Goal: Task Accomplishment & Management: Use online tool/utility

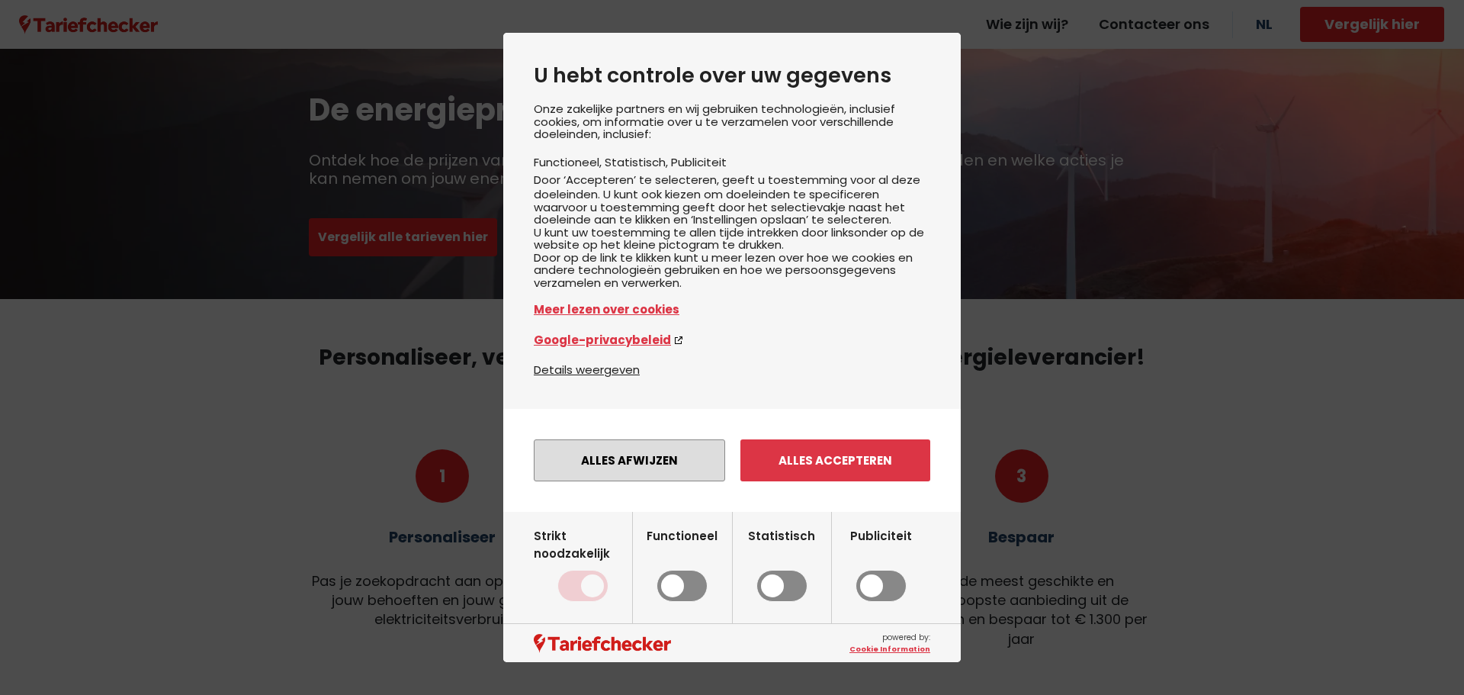
click at [689, 476] on button "Alles afwijzen" at bounding box center [629, 460] width 191 height 42
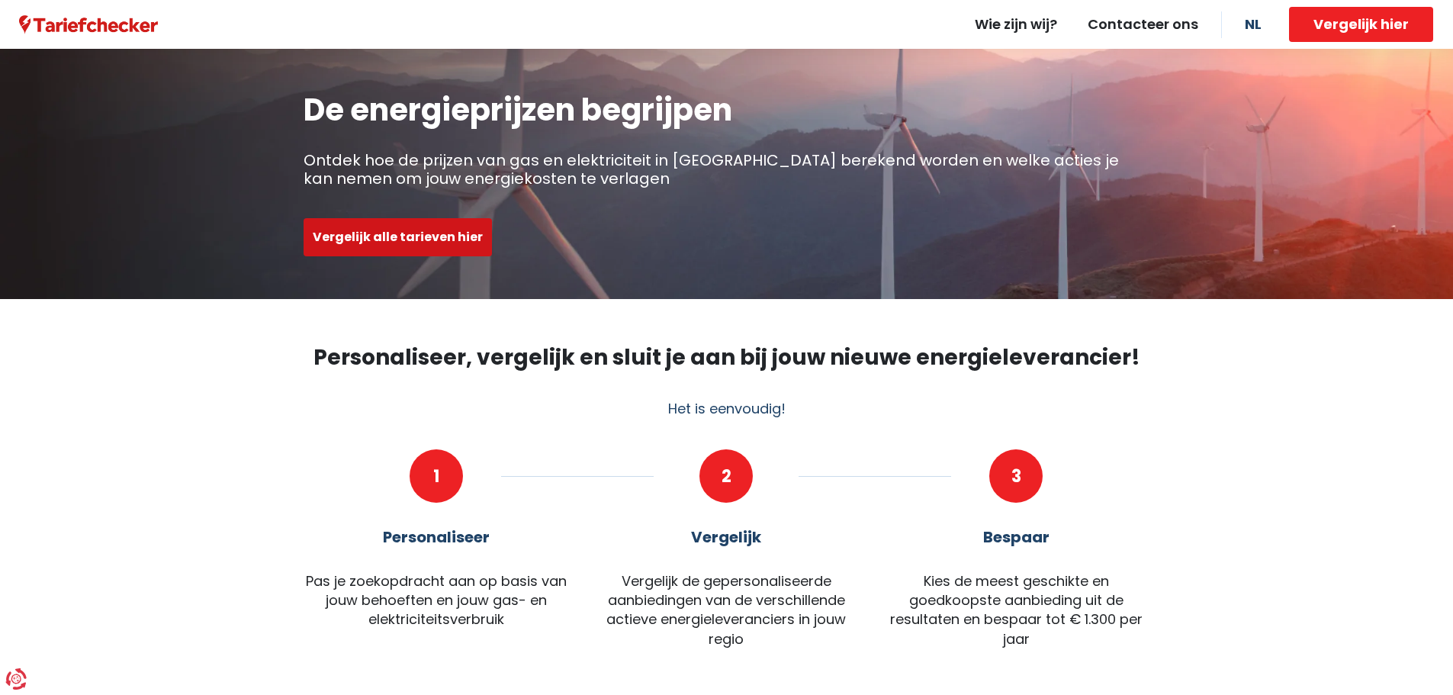
click at [370, 236] on button "Vergelijk alle tarieven hier" at bounding box center [398, 237] width 188 height 38
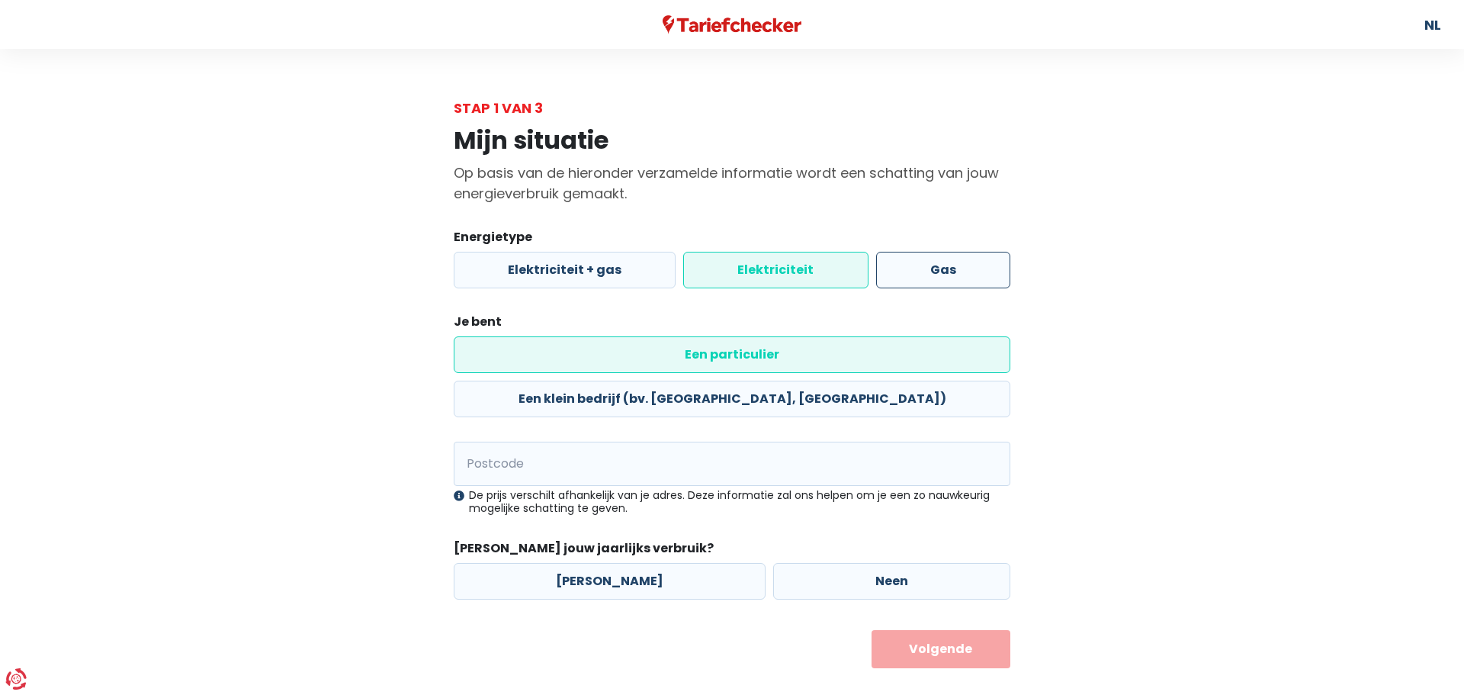
click at [998, 269] on label "Gas" at bounding box center [943, 270] width 134 height 37
click at [998, 269] on input "Gas" at bounding box center [943, 270] width 134 height 37
radio input "true"
radio input "false"
click at [548, 442] on input "Postcode" at bounding box center [732, 464] width 557 height 44
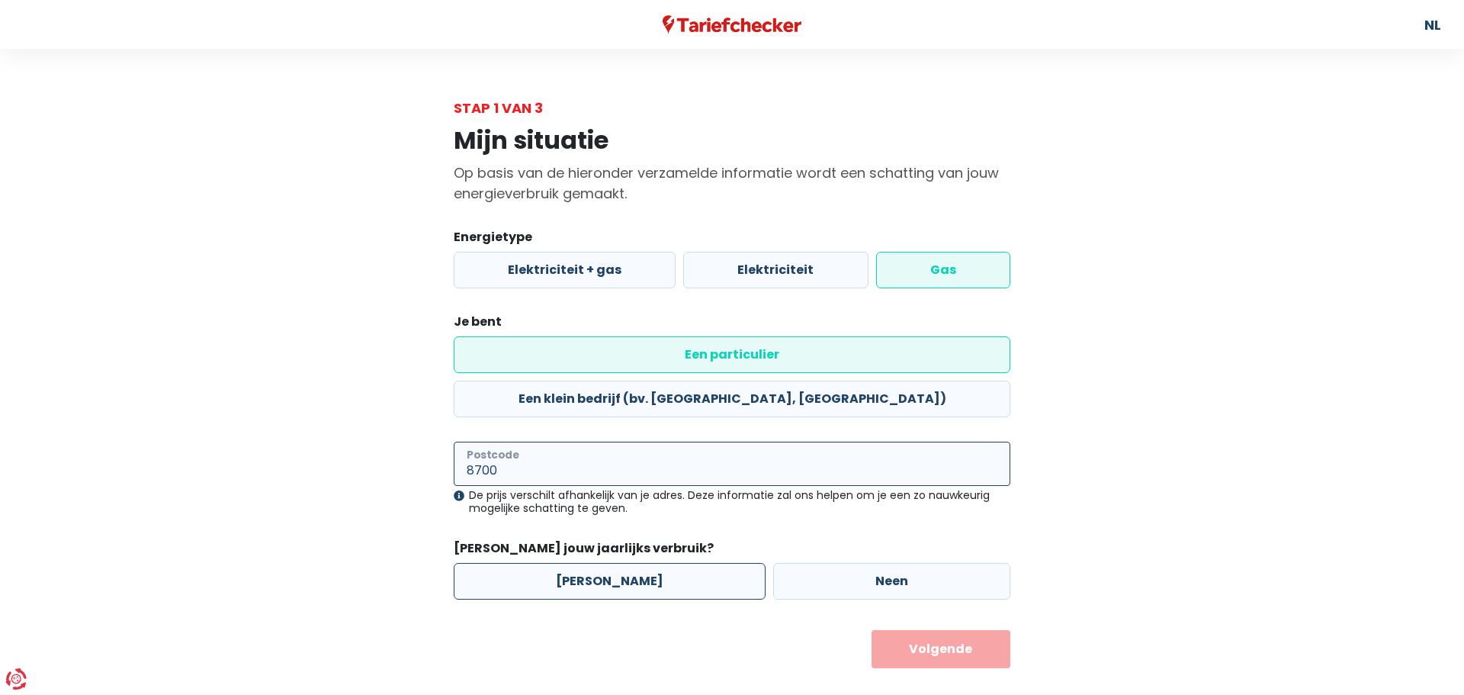
type input "8700"
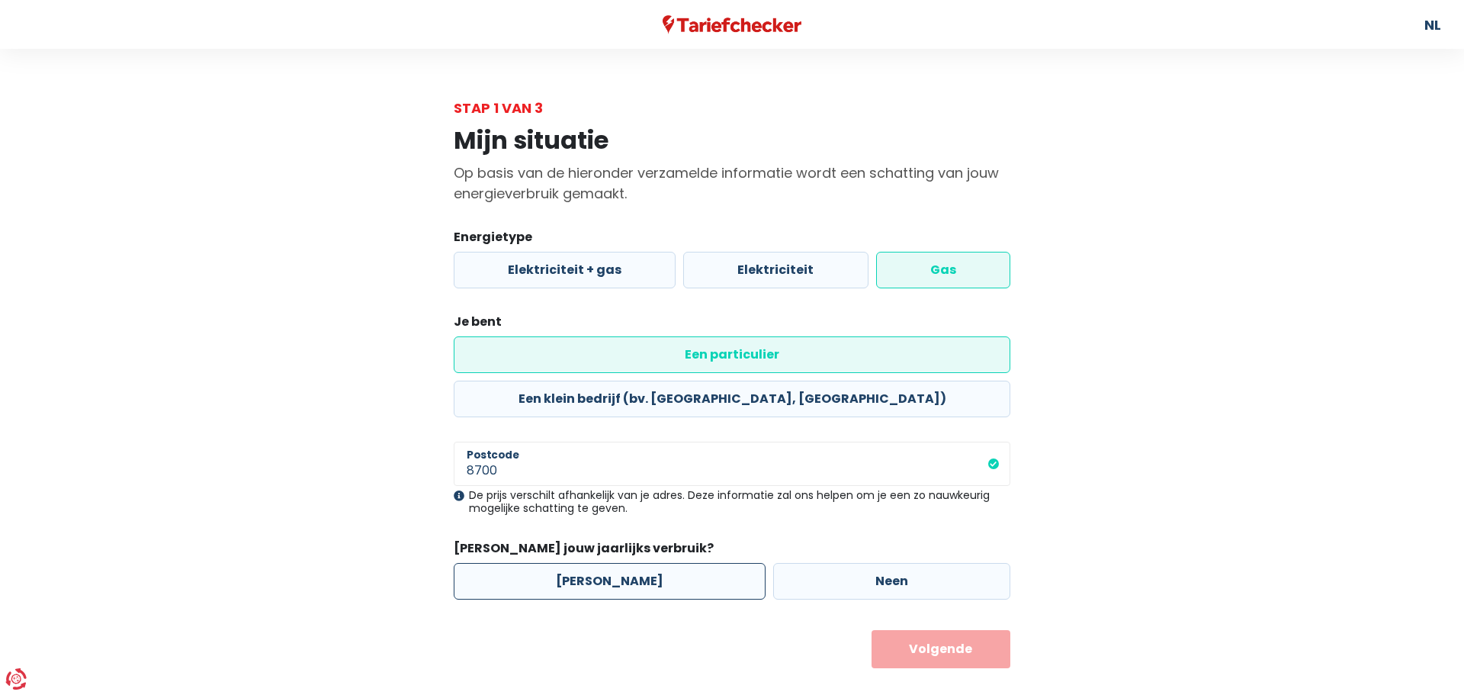
click at [554, 563] on label "[PERSON_NAME]" at bounding box center [610, 581] width 312 height 37
click at [554, 563] on input "[PERSON_NAME]" at bounding box center [610, 581] width 312 height 37
radio input "true"
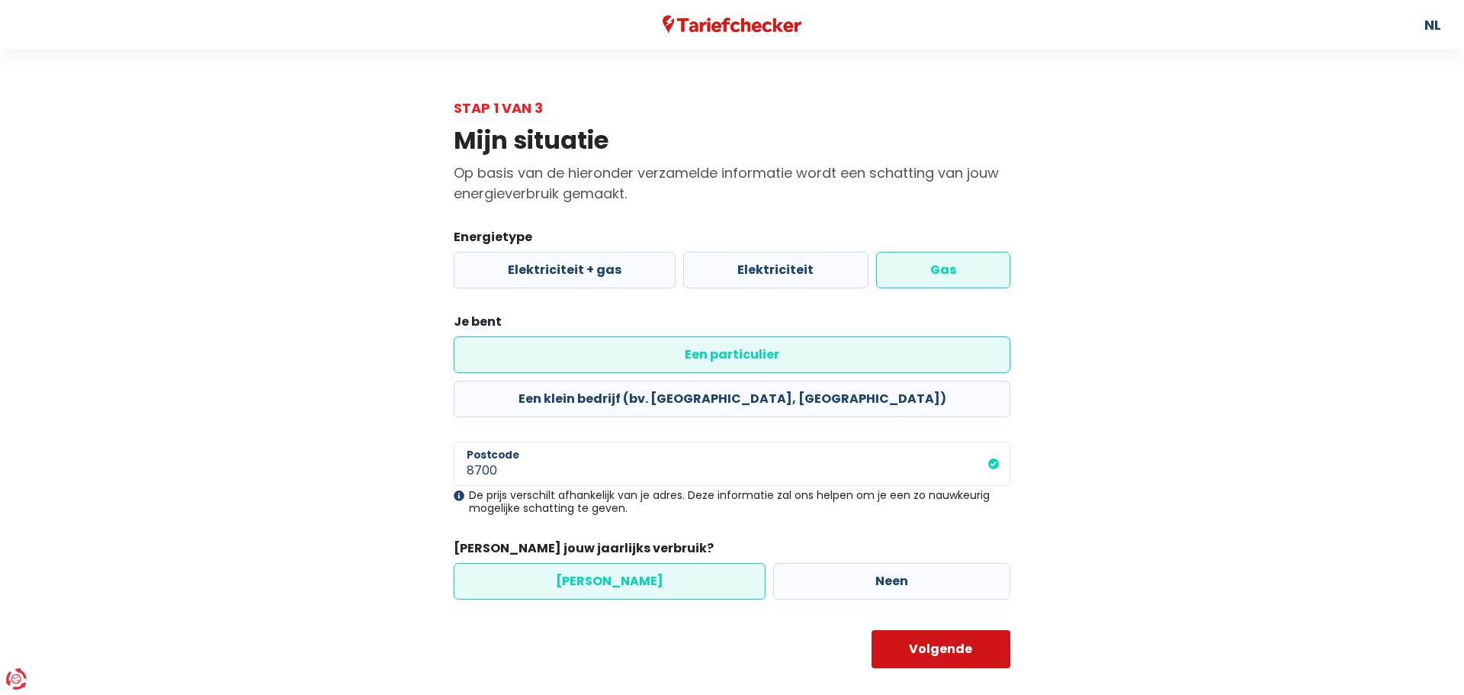
click at [908, 630] on button "Volgende" at bounding box center [942, 649] width 140 height 38
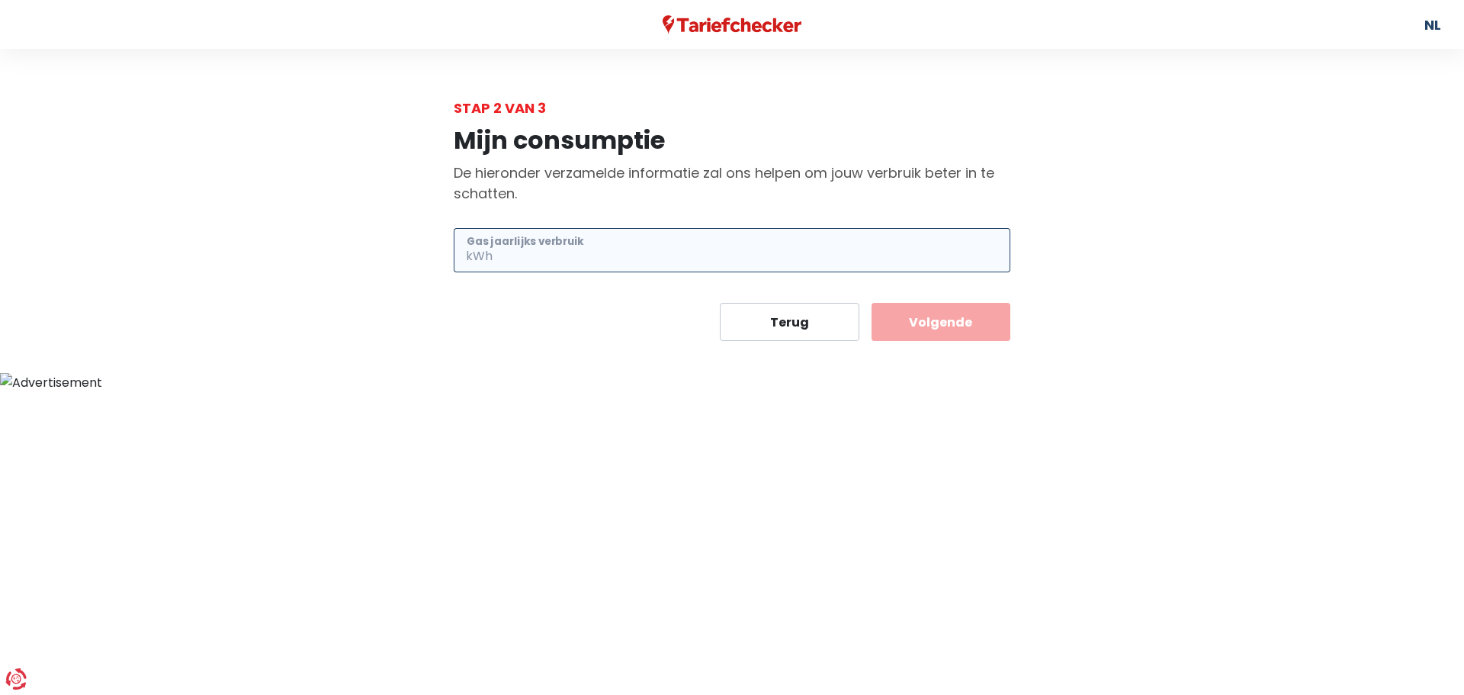
drag, startPoint x: 688, startPoint y: 272, endPoint x: 687, endPoint y: 260, distance: 11.5
click at [688, 270] on input "Gas jaarlijks verbruik" at bounding box center [753, 250] width 515 height 44
type input "6500"
click at [972, 325] on button "Volgende" at bounding box center [942, 322] width 140 height 38
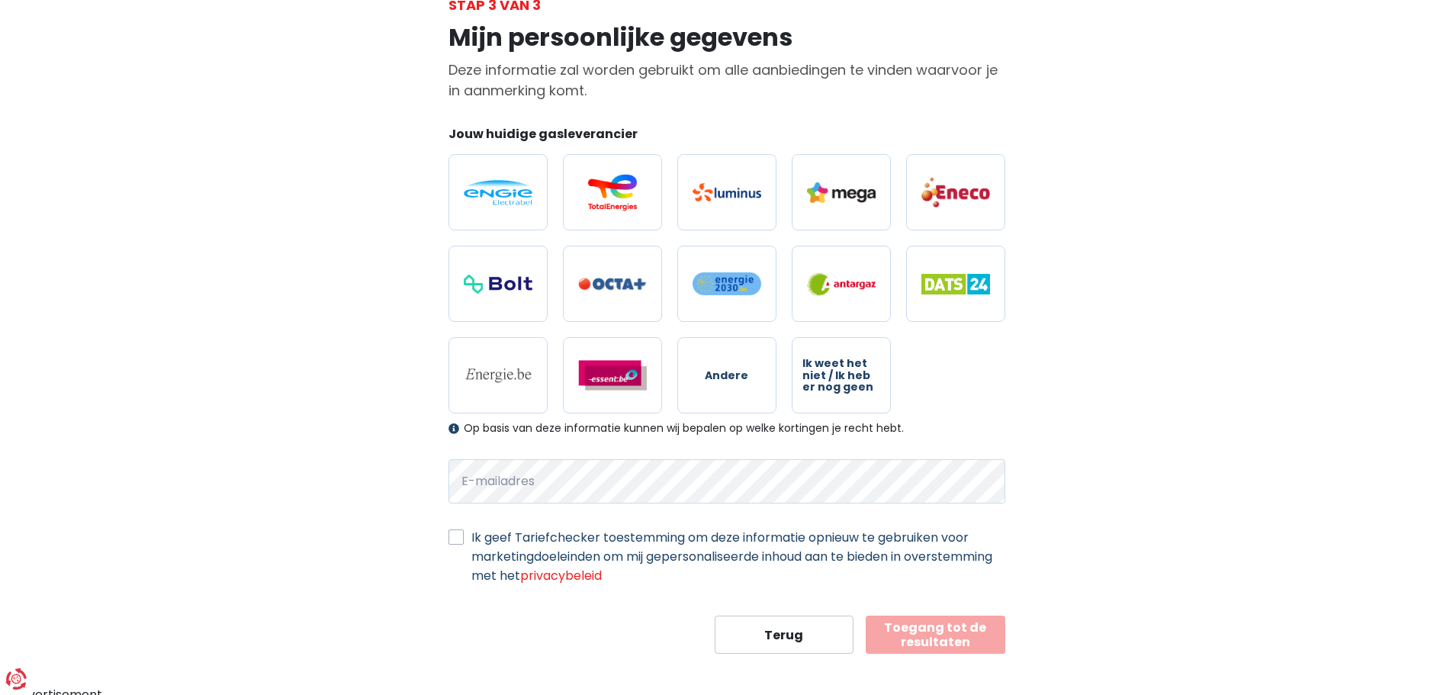
scroll to position [111, 0]
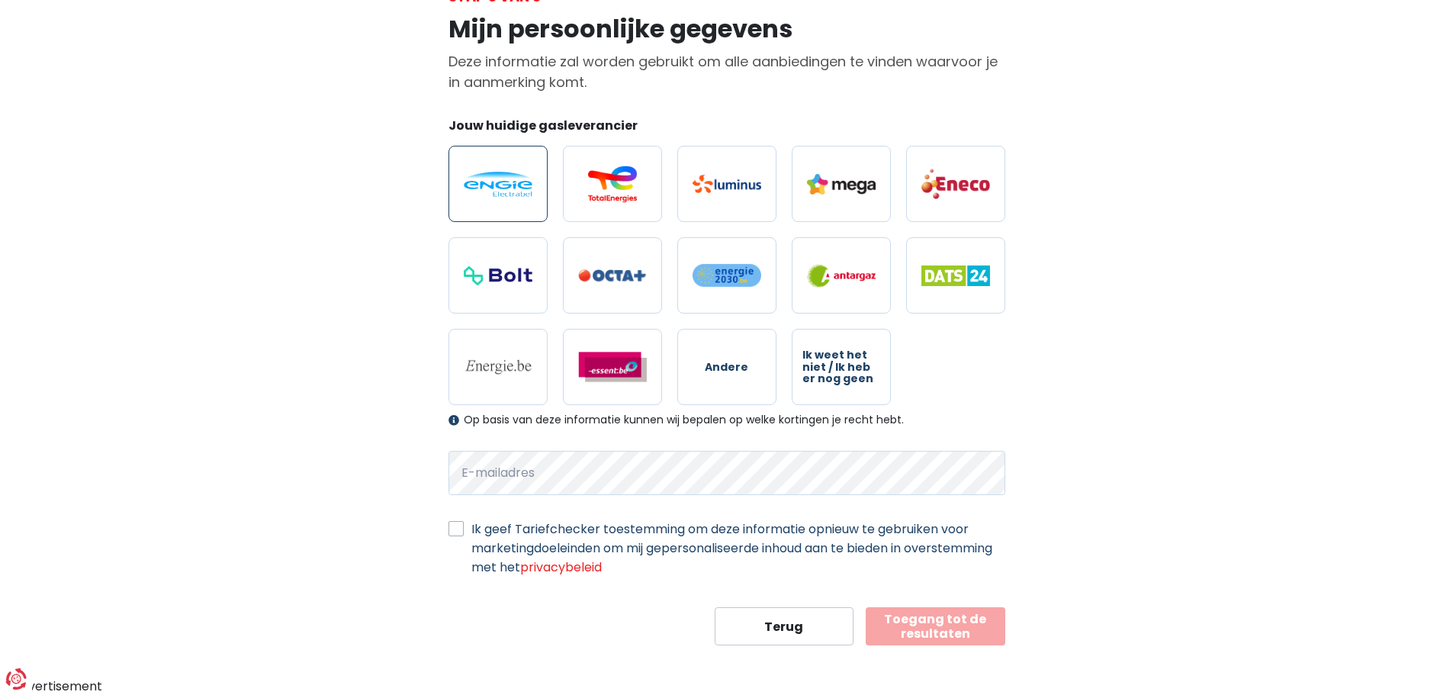
click at [473, 202] on label at bounding box center [497, 184] width 99 height 76
click at [473, 202] on input "radio" at bounding box center [497, 184] width 99 height 76
radio input "true"
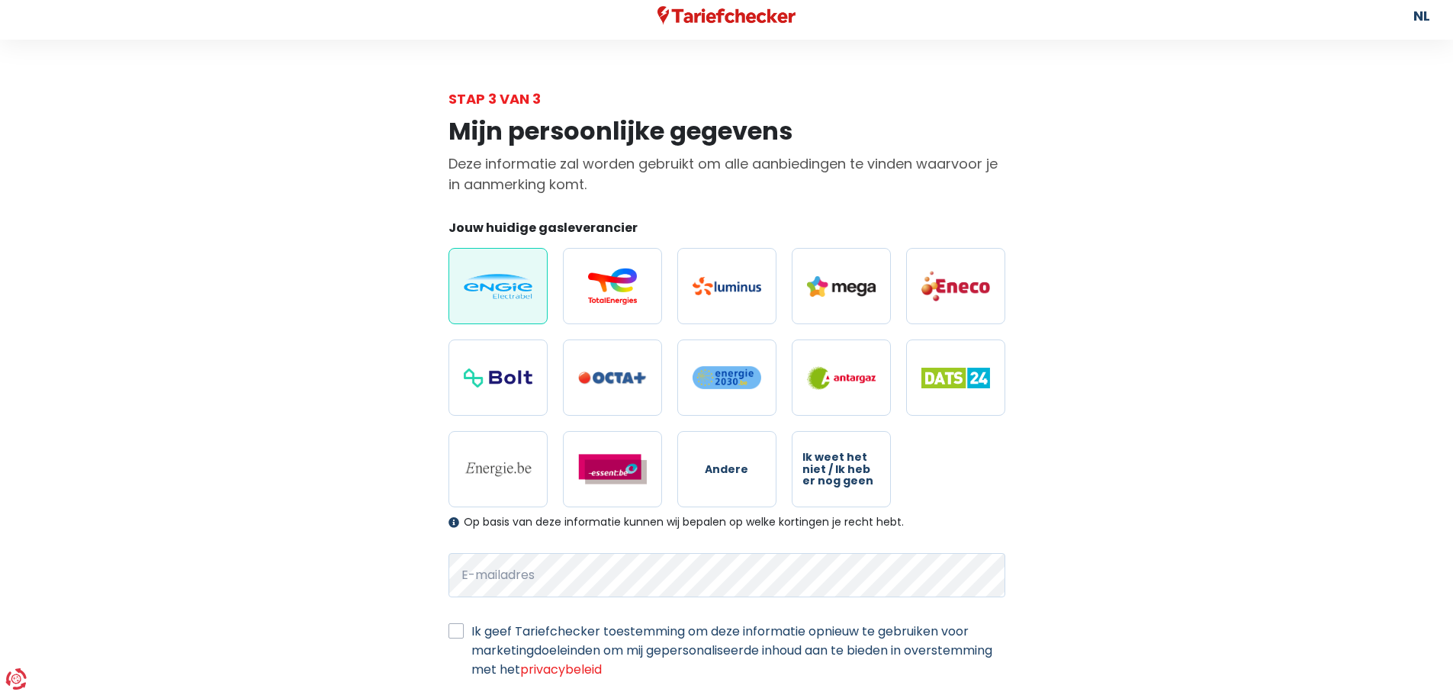
scroll to position [0, 0]
